Goal: Task Accomplishment & Management: Manage account settings

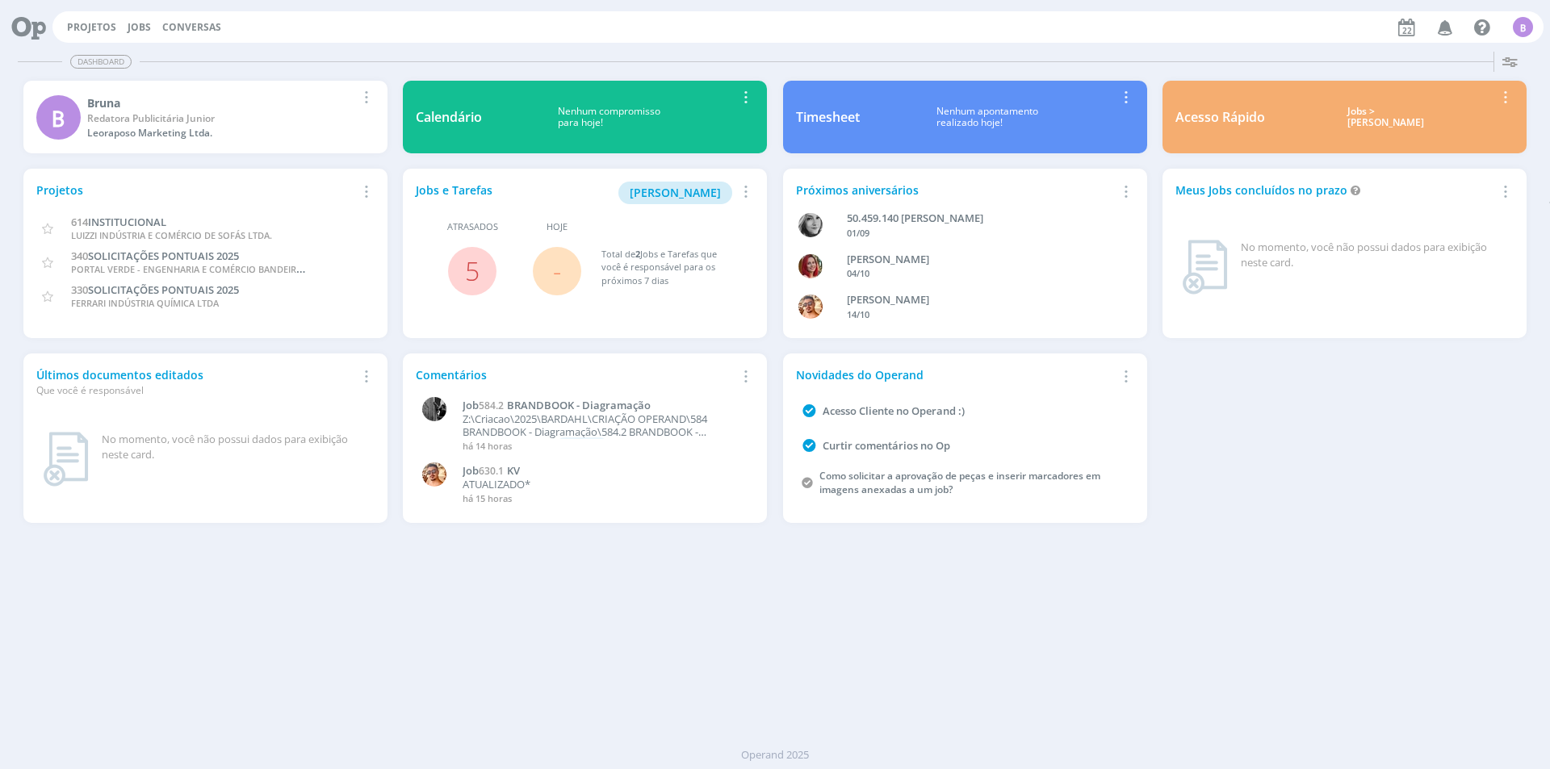
click at [514, 198] on div "Jobs e Tarefas Minha Pauta" at bounding box center [576, 193] width 320 height 23
click at [687, 196] on span "Minha Pauta" at bounding box center [675, 192] width 91 height 15
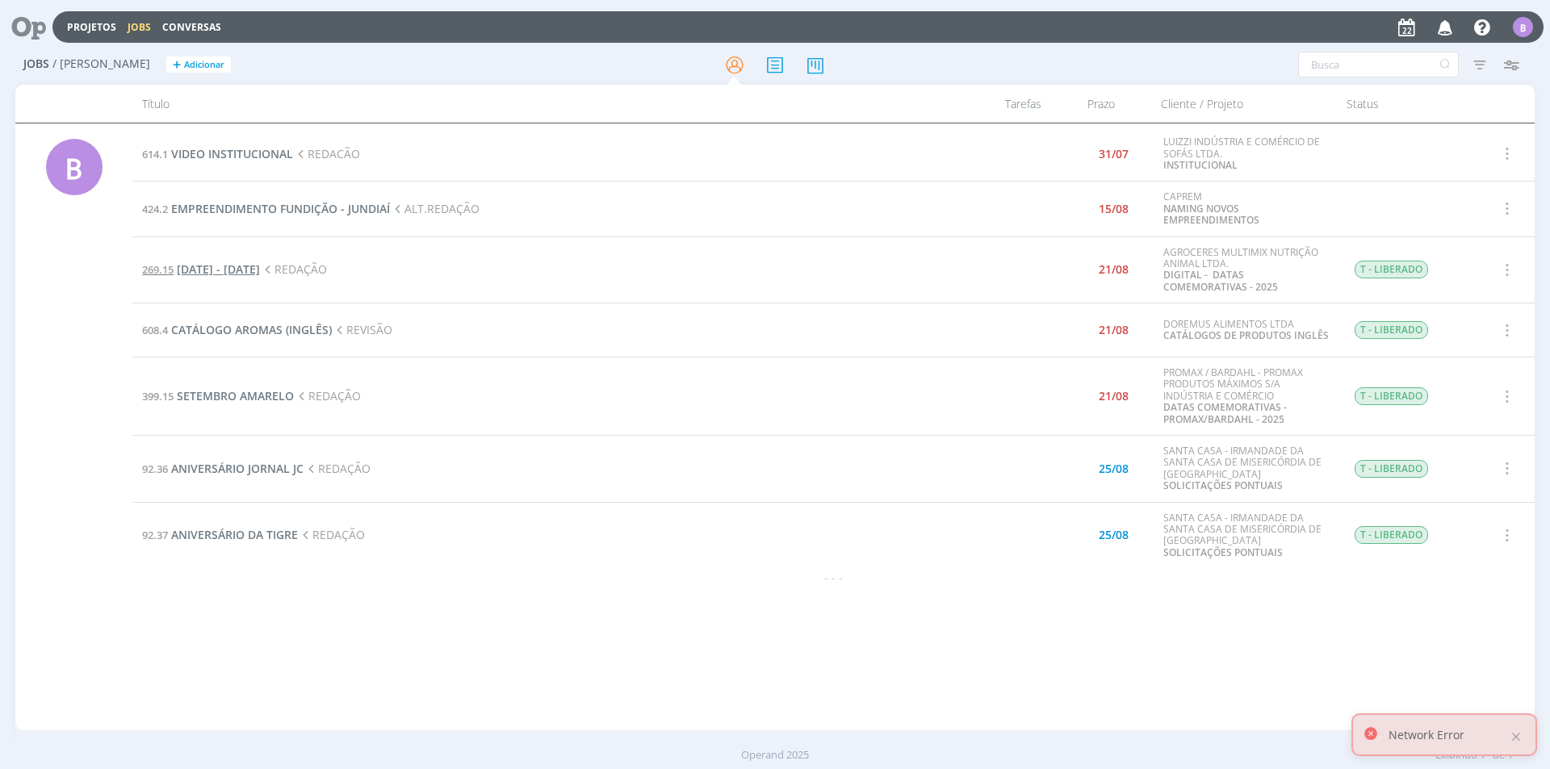
click at [260, 270] on span "[DATE] - [DATE]" at bounding box center [218, 269] width 83 height 15
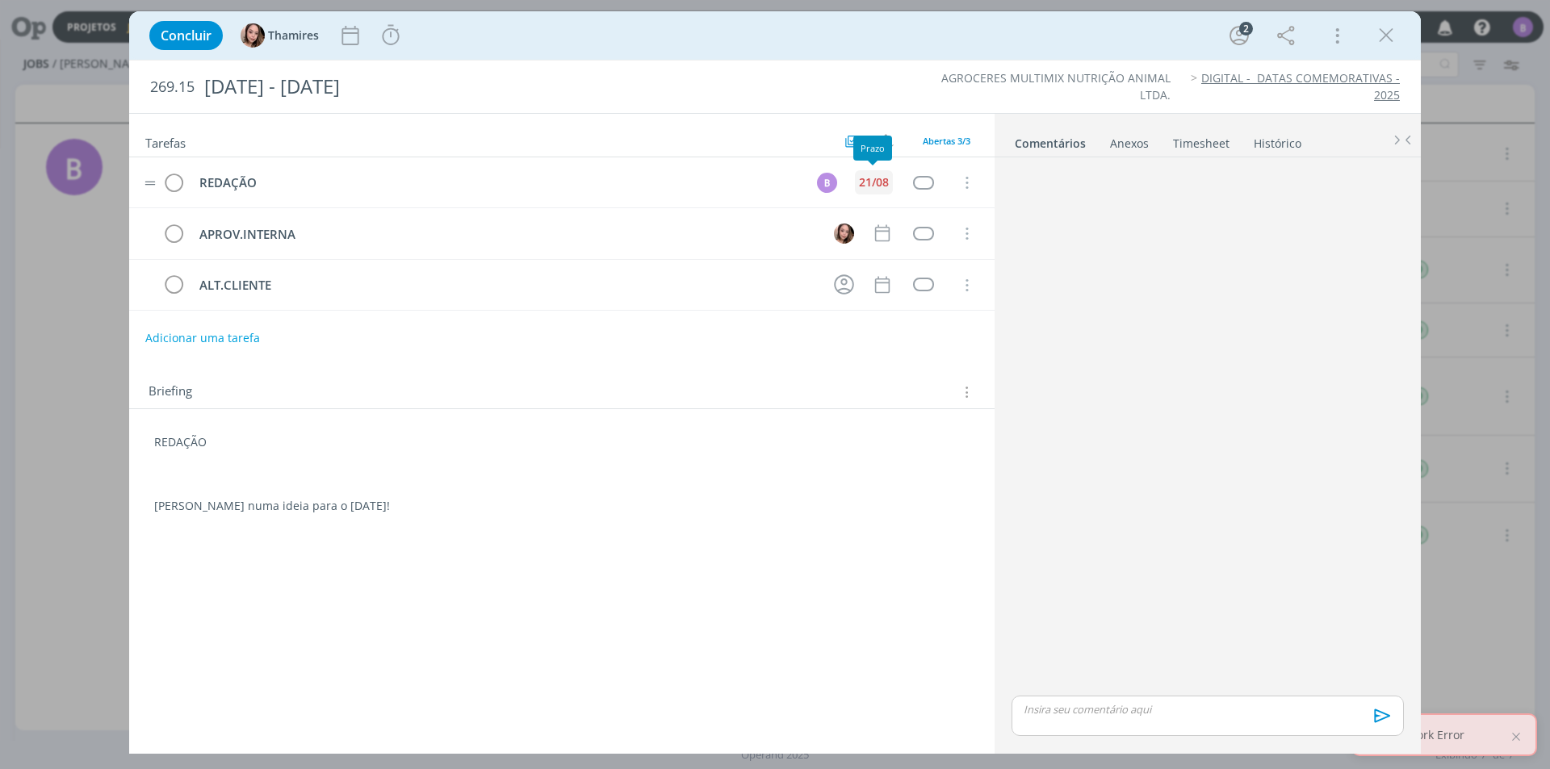
click at [869, 181] on div "21/08" at bounding box center [874, 182] width 30 height 11
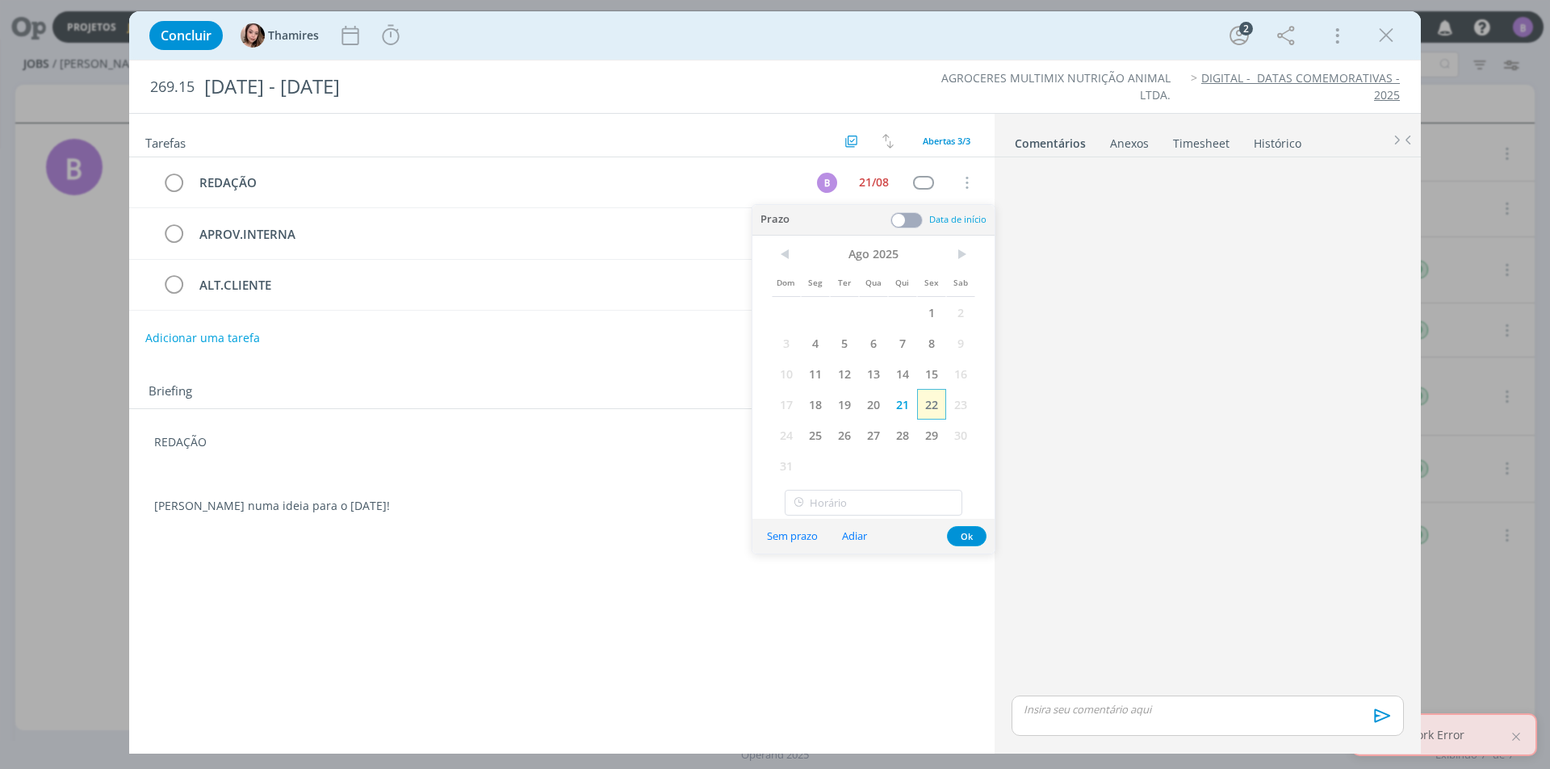
click at [936, 400] on span "22" at bounding box center [931, 404] width 29 height 31
click at [971, 539] on button "Ok" at bounding box center [967, 536] width 40 height 20
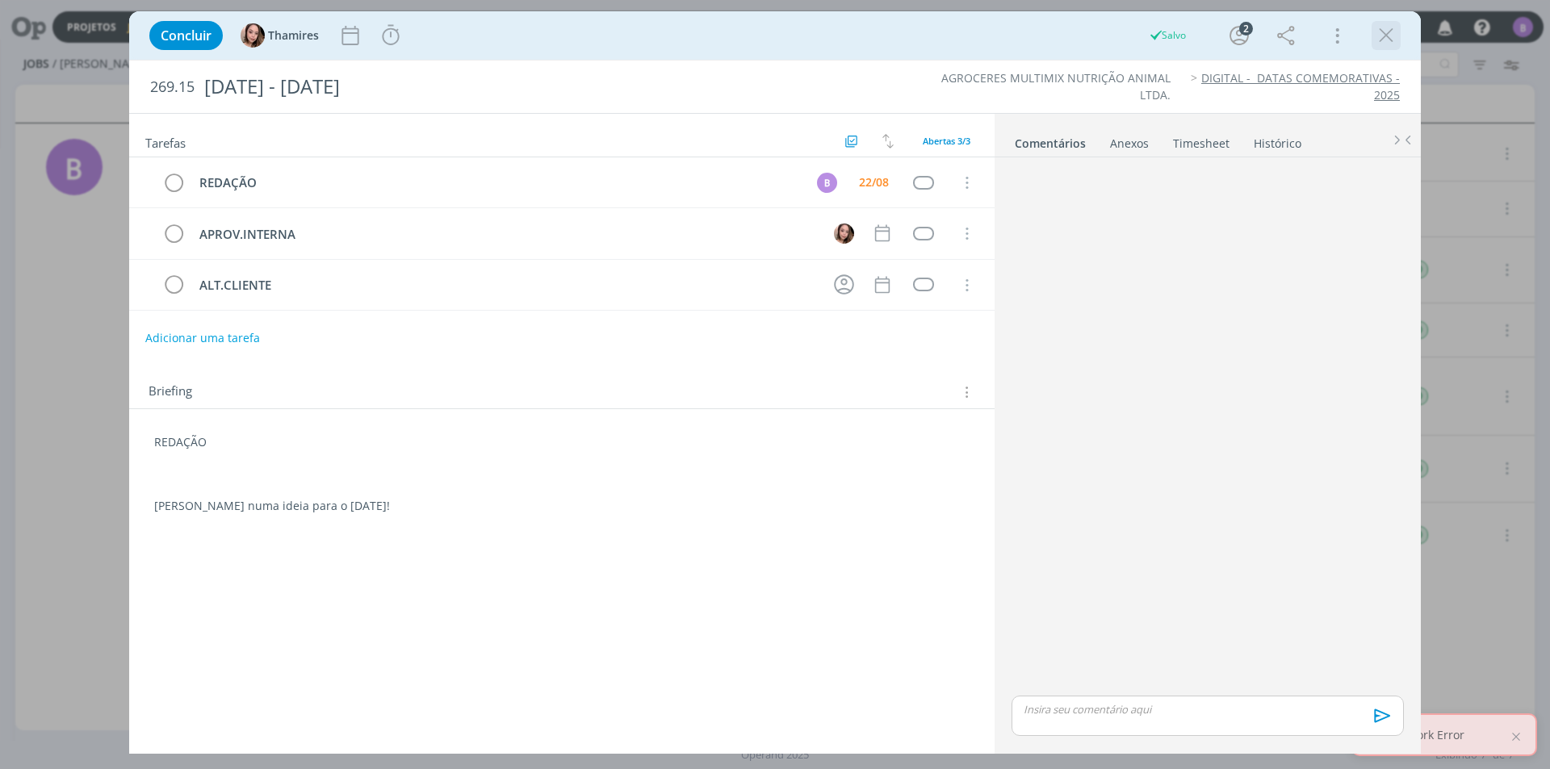
click at [1388, 44] on icon "dialog" at bounding box center [1386, 35] width 24 height 24
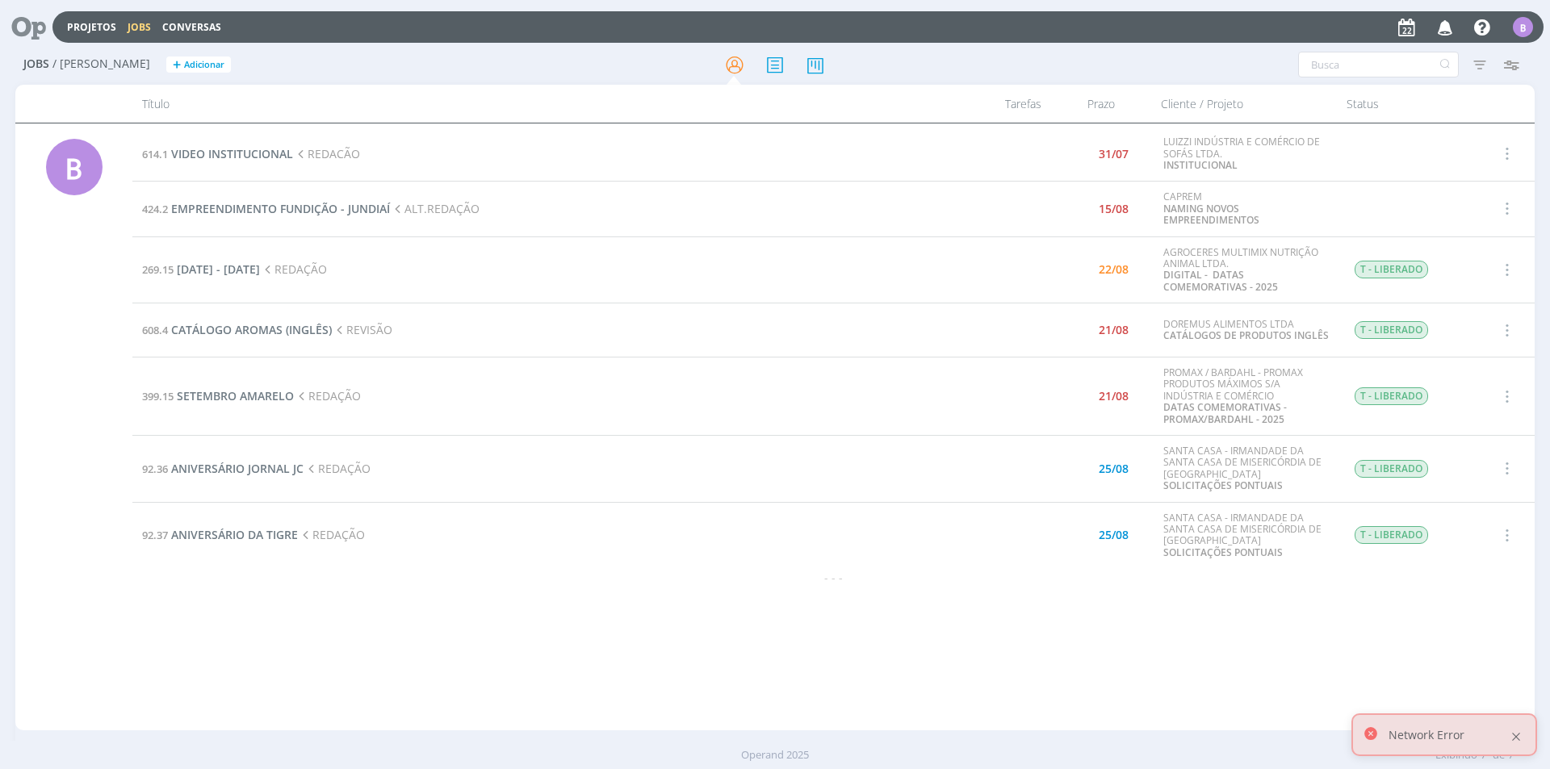
click at [1513, 734] on div at bounding box center [1516, 737] width 15 height 15
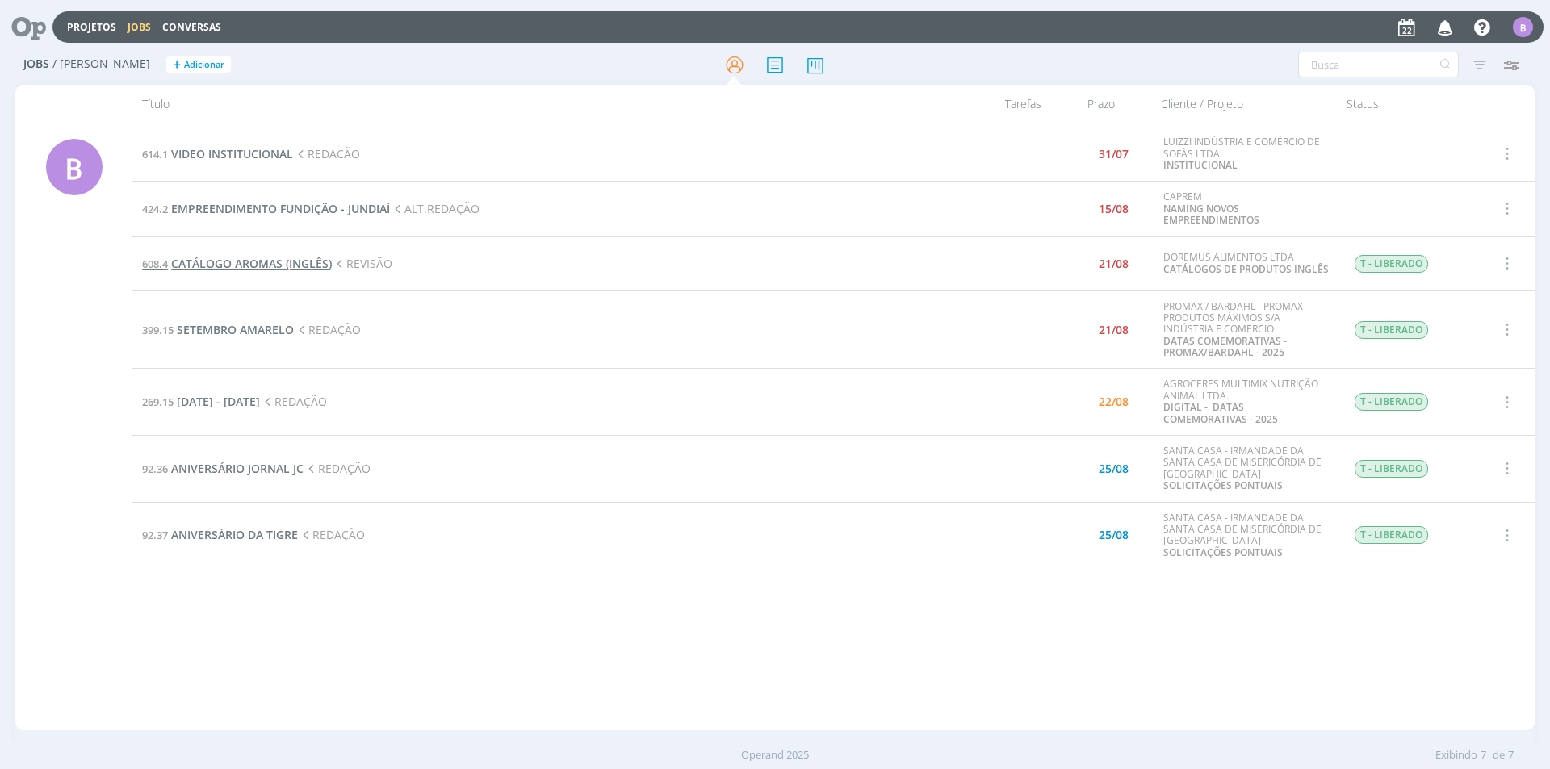
click at [287, 263] on span "CATÁLOGO AROMAS (INGLÊS)" at bounding box center [251, 263] width 161 height 15
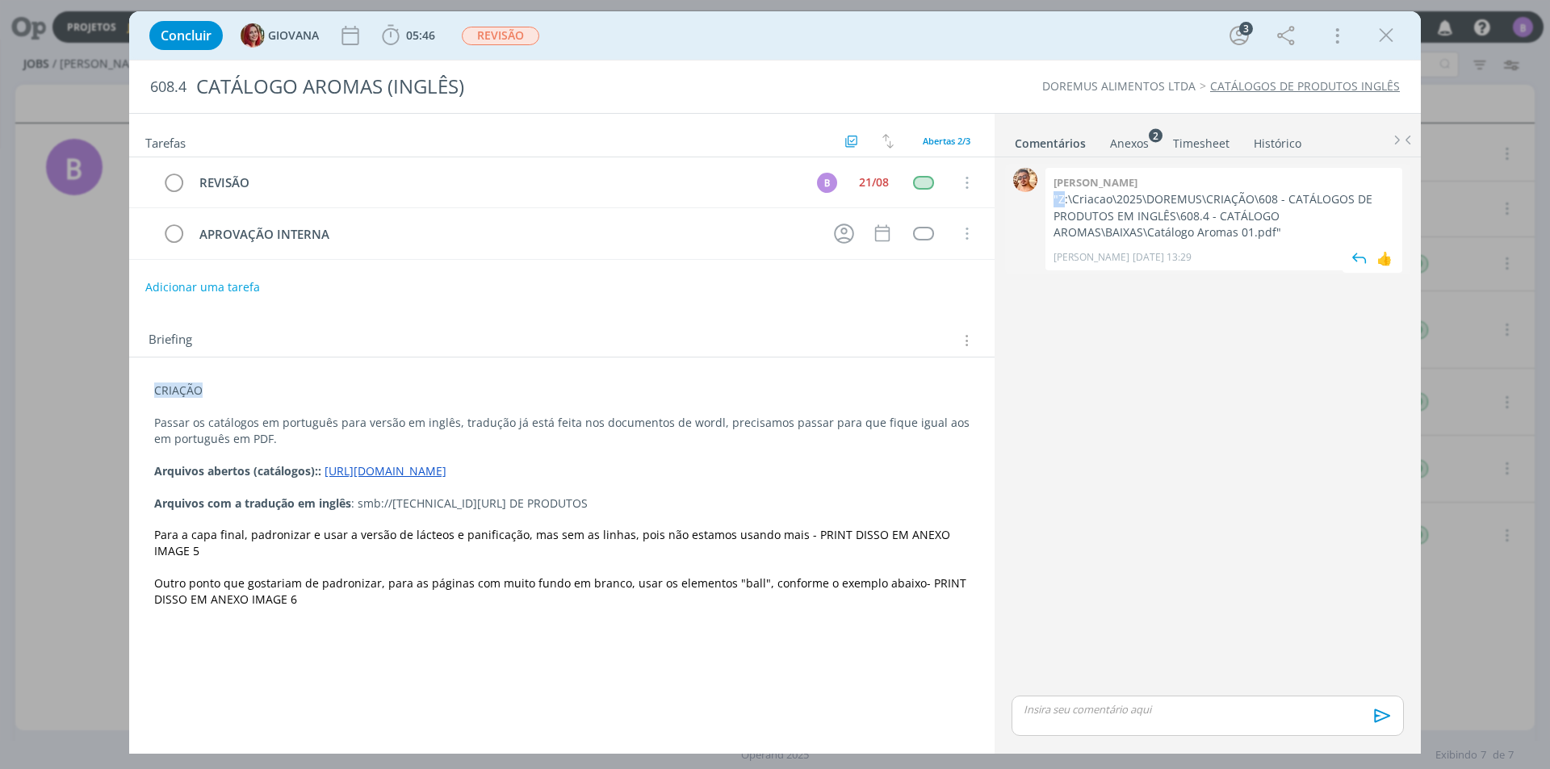
drag, startPoint x: 1055, startPoint y: 196, endPoint x: 1062, endPoint y: 202, distance: 9.2
click at [1062, 202] on p ""Z:\Criacao\2025\DOREMUS\CRIAÇÃO\608 - CATÁLOGOS DE PRODUTOS EM INGLÊS\608.4 - …" at bounding box center [1223, 215] width 341 height 49
click at [1063, 202] on p ""Z:\Criacao\2025\DOREMUS\CRIAÇÃO\608 - CATÁLOGOS DE PRODUTOS EM INGLÊS\608.4 - …" at bounding box center [1223, 215] width 341 height 49
drag, startPoint x: 1059, startPoint y: 197, endPoint x: 1141, endPoint y: 232, distance: 88.6
click at [1142, 232] on p ""Z:\Criacao\2025\DOREMUS\CRIAÇÃO\608 - CATÁLOGOS DE PRODUTOS EM INGLÊS\608.4 - …" at bounding box center [1223, 215] width 341 height 49
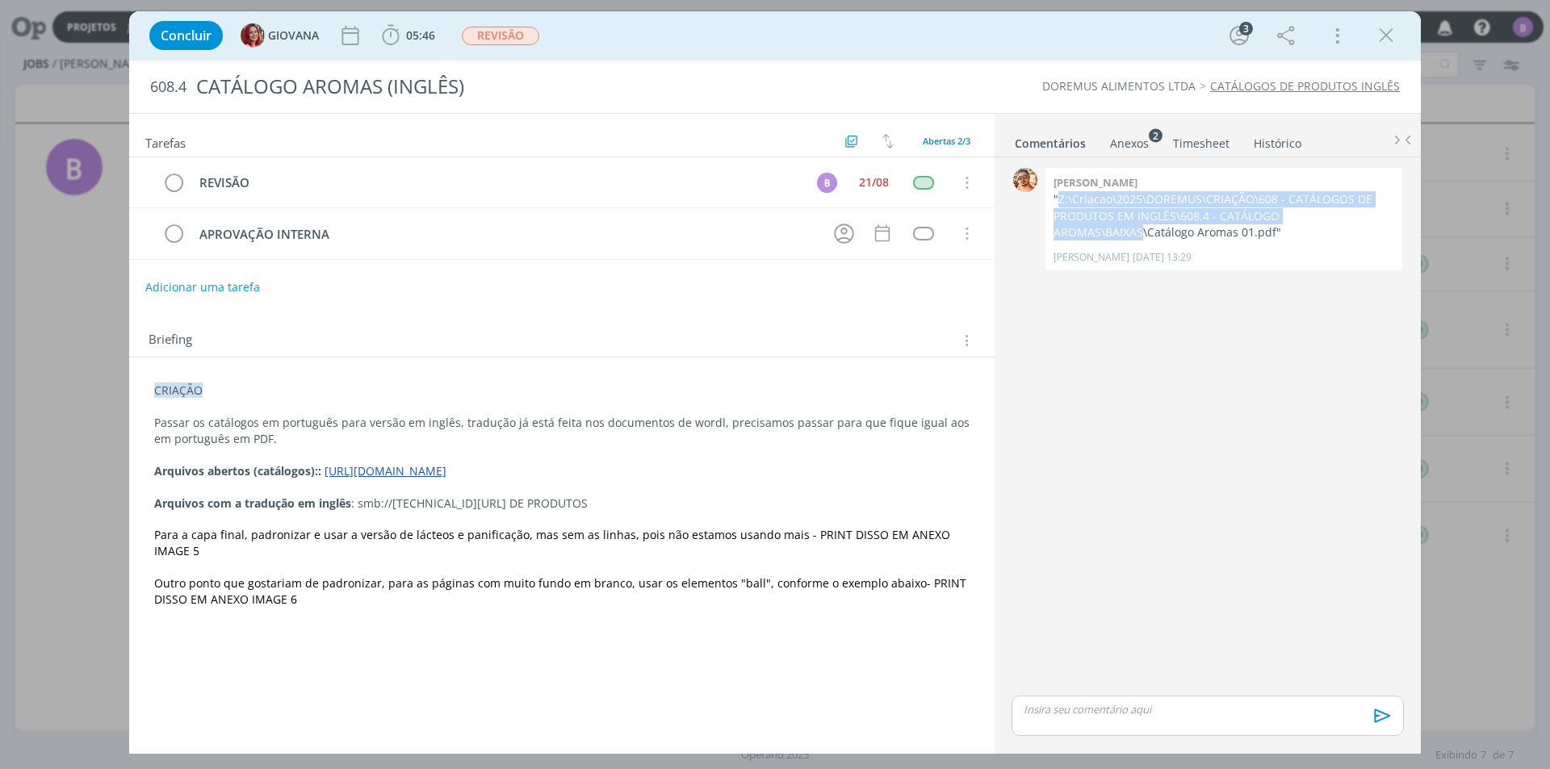
copy p "Z:\Criacao\2025\DOREMUS\CRIAÇÃO\608 - CATÁLOGOS DE PRODUTOS EM INGLÊS\608.4 - C…"
click at [693, 320] on div "Briefing Briefings Predefinidos Versões do Briefing Ver Briefing do Projeto" at bounding box center [561, 336] width 865 height 44
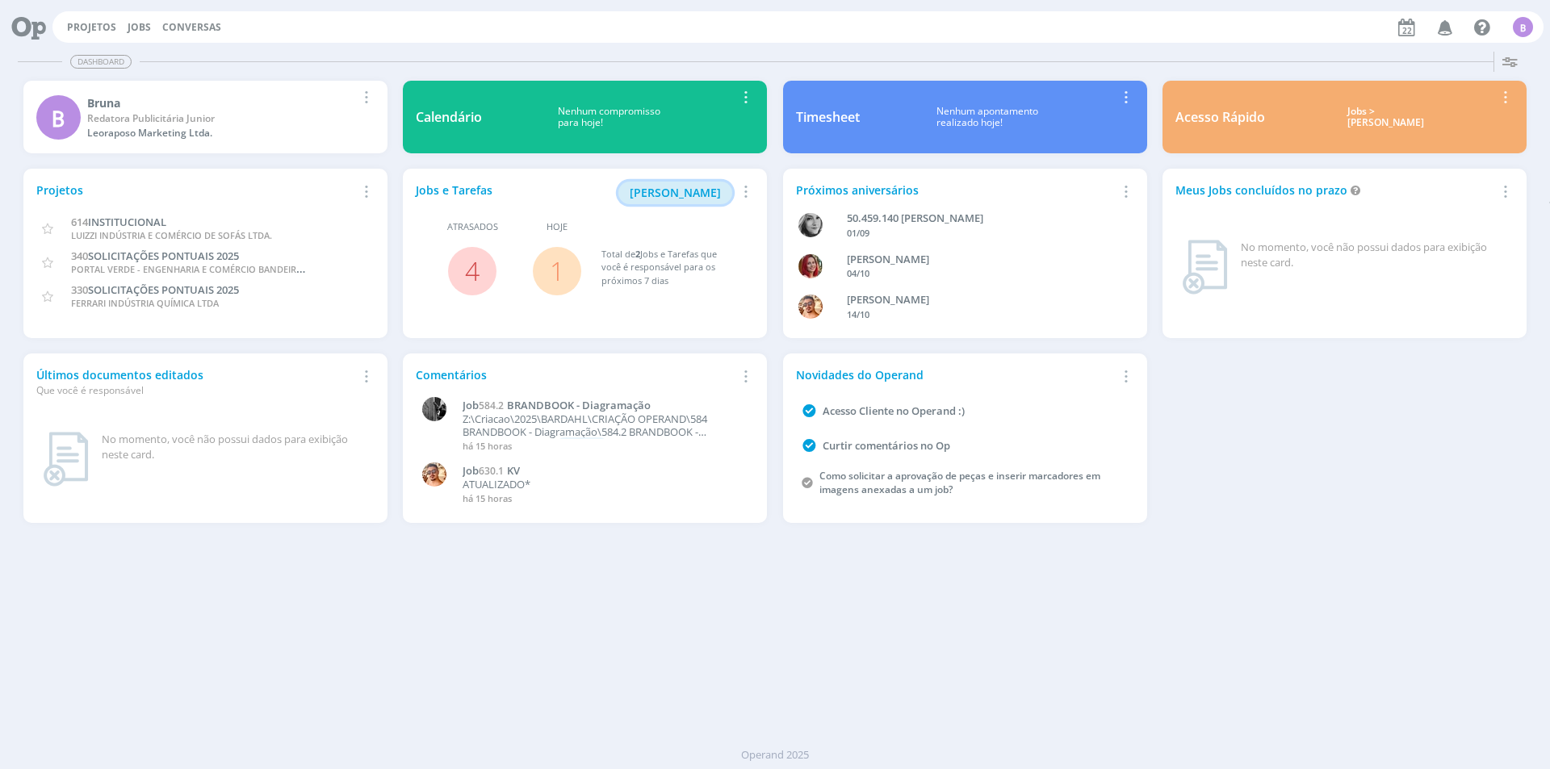
click at [693, 194] on span "Minha Pauta" at bounding box center [675, 192] width 91 height 15
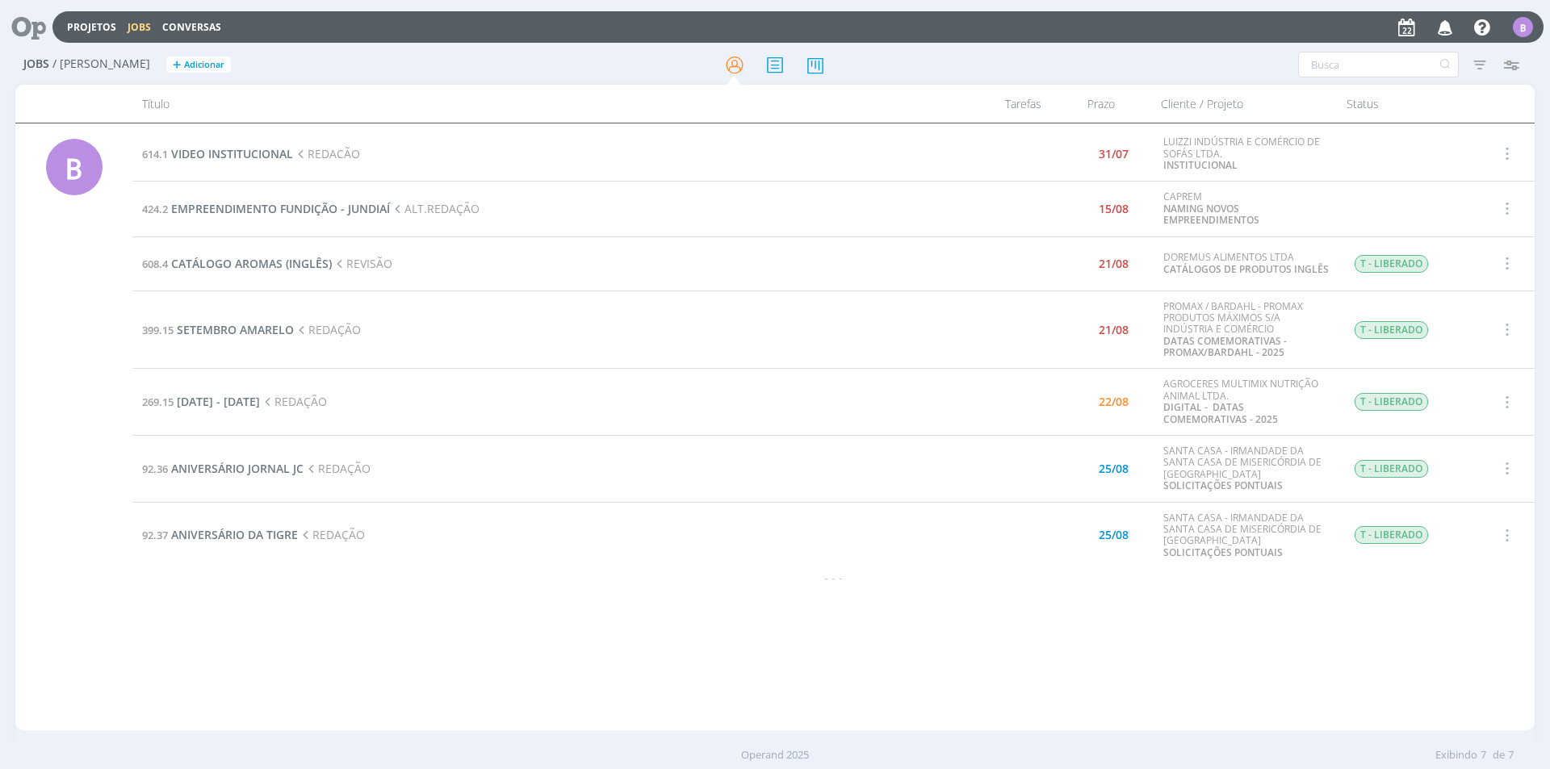
click at [949, 48] on div "Jobs / Minha Pauta + Adicionar Atenção! Novo comportamento nos filtros de Pauta…" at bounding box center [774, 65] width 1519 height 40
click at [271, 262] on span "CATÁLOGO AROMAS (INGLÊS)" at bounding box center [251, 263] width 161 height 15
